Goal: Download file/media

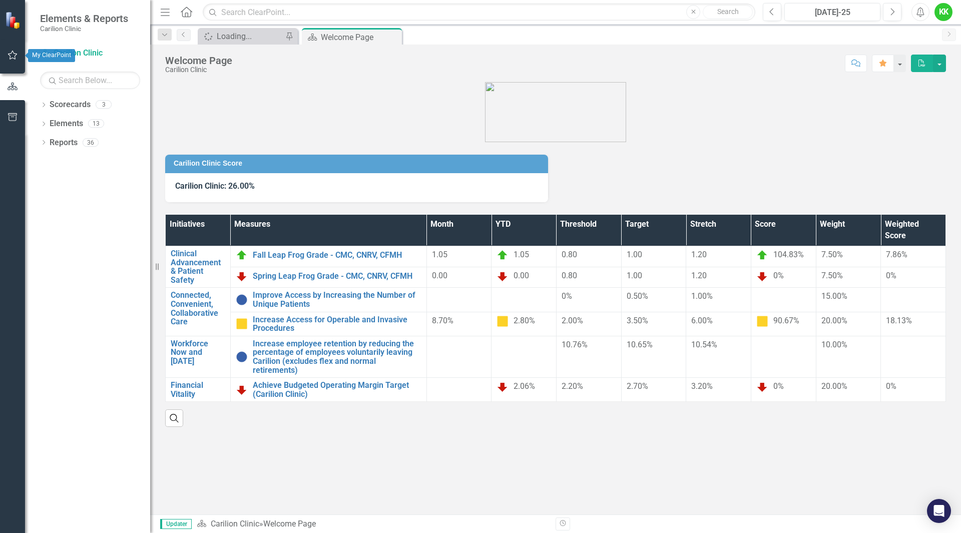
click at [14, 60] on button "button" at bounding box center [13, 55] width 23 height 21
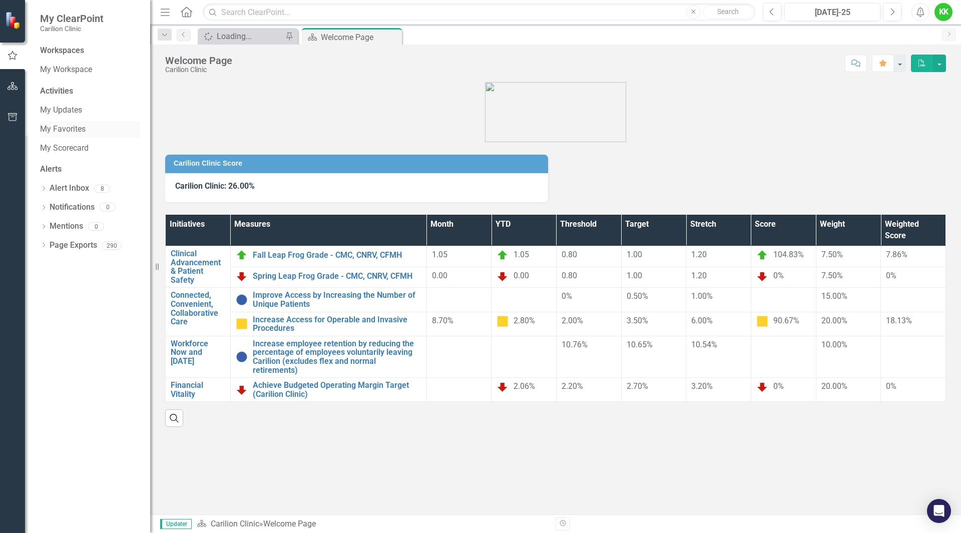
click at [56, 128] on link "My Favorites" at bounding box center [90, 130] width 100 height 12
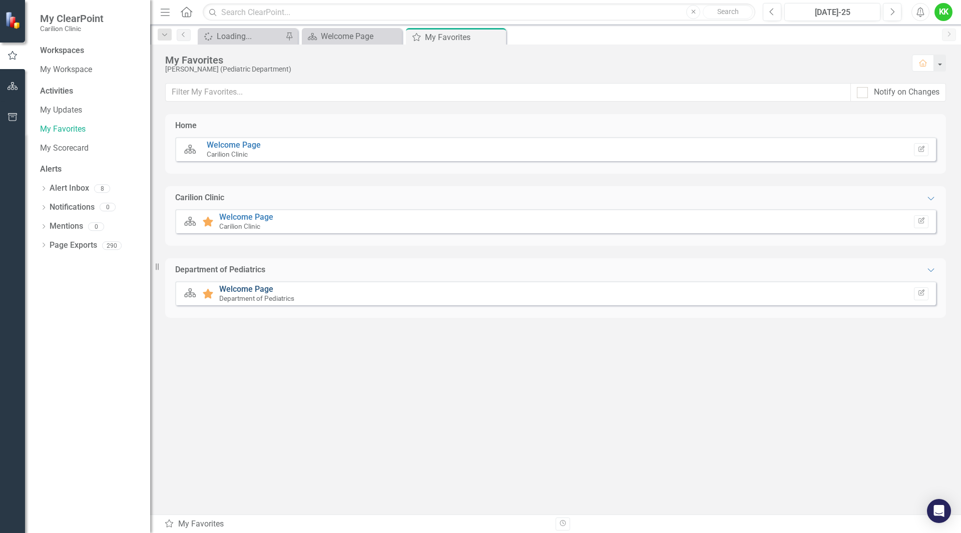
click at [234, 290] on link "Welcome Page" at bounding box center [246, 289] width 54 height 10
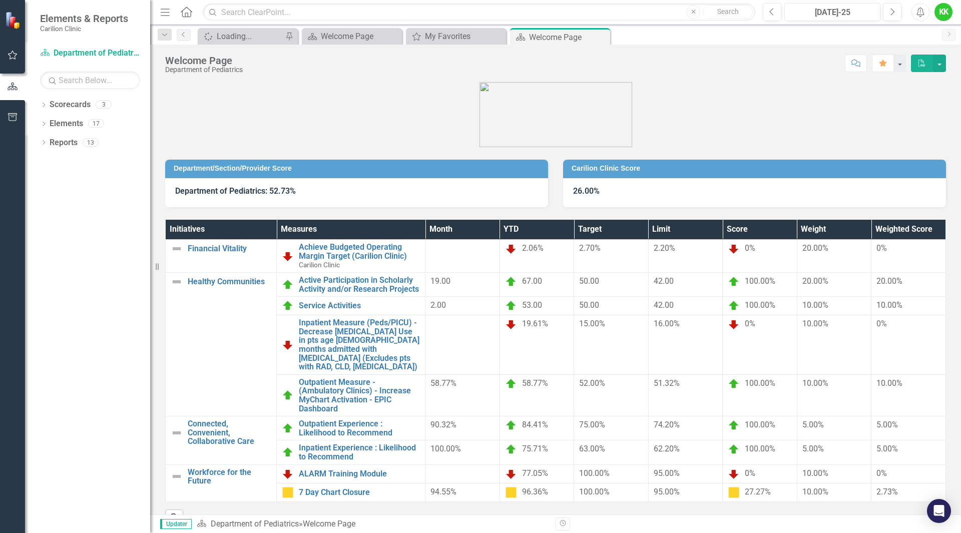
scroll to position [31, 0]
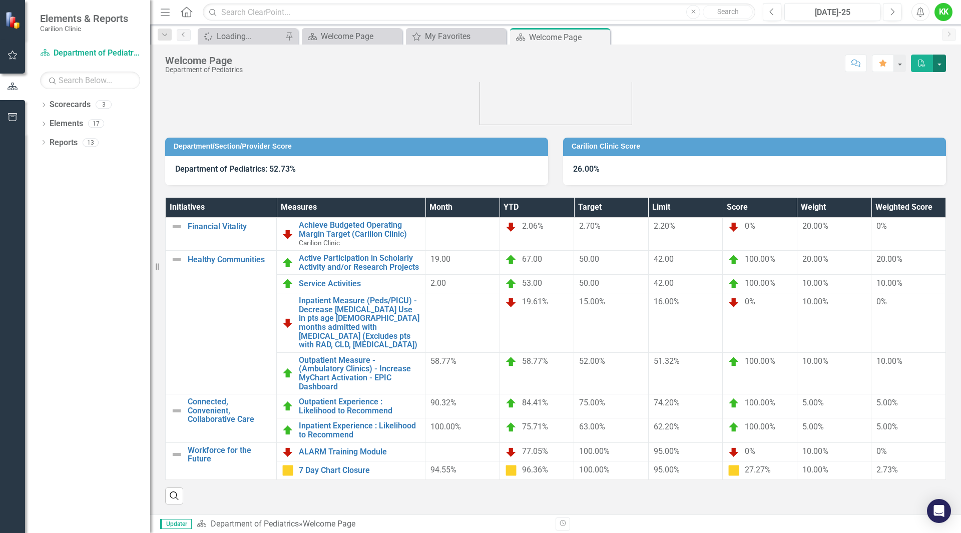
click at [940, 66] on button "button" at bounding box center [939, 64] width 13 height 18
click at [910, 97] on link "PDF Export to PDF" at bounding box center [904, 102] width 81 height 19
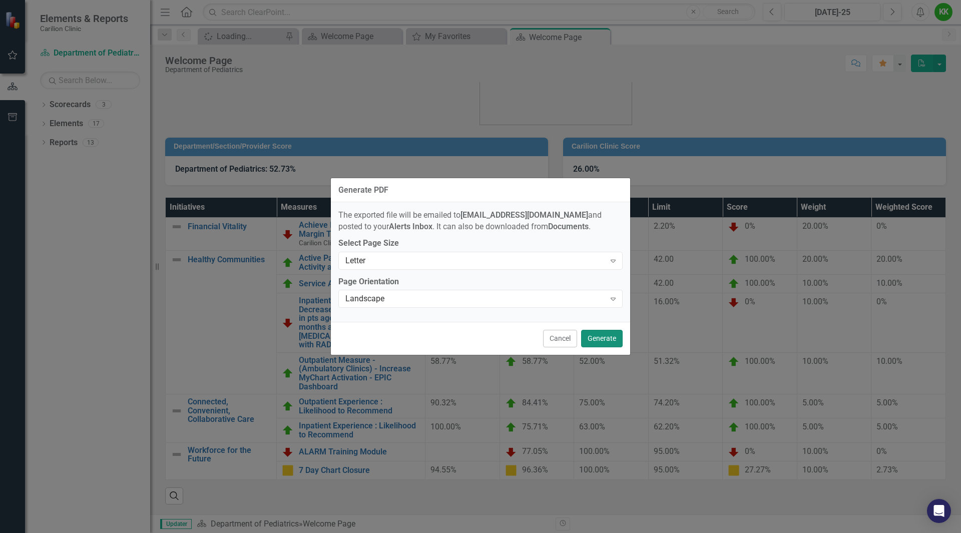
click at [596, 332] on button "Generate" at bounding box center [602, 339] width 42 height 18
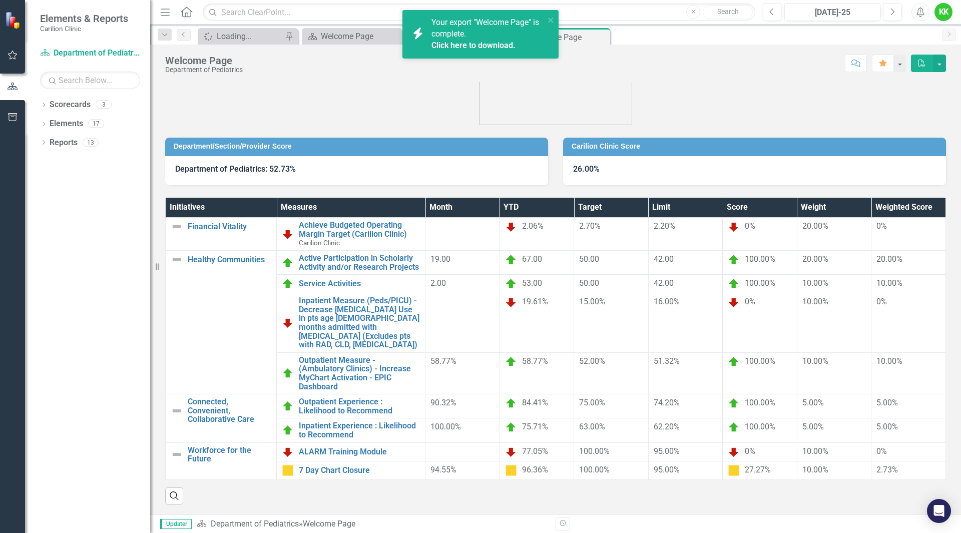
click at [450, 48] on link "Click here to download." at bounding box center [473, 46] width 84 height 10
